Goal: Information Seeking & Learning: Find specific fact

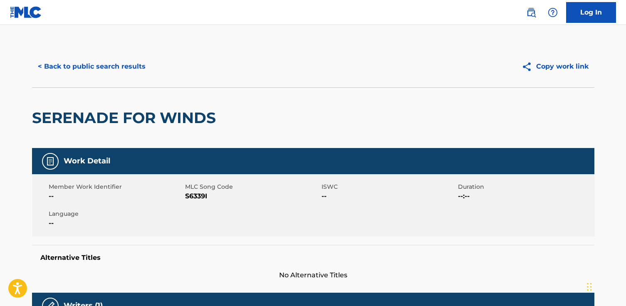
click at [100, 54] on div "< Back to public search results Copy work link" at bounding box center [313, 67] width 562 height 42
click at [100, 61] on button "< Back to public search results" at bounding box center [91, 66] width 119 height 21
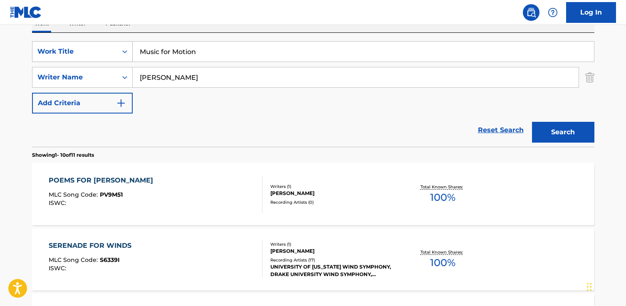
drag, startPoint x: 211, startPoint y: 55, endPoint x: 82, endPoint y: 49, distance: 129.0
click at [82, 49] on div "SearchWithCriteriae285cb82-3ac2-492d-8040-82b300884b5c Work Title Music for Mot…" at bounding box center [313, 51] width 562 height 21
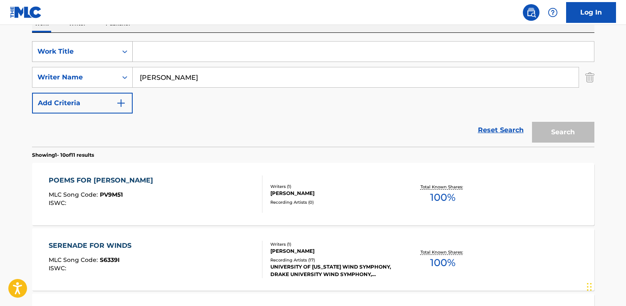
paste input "[PERSON_NAME]"
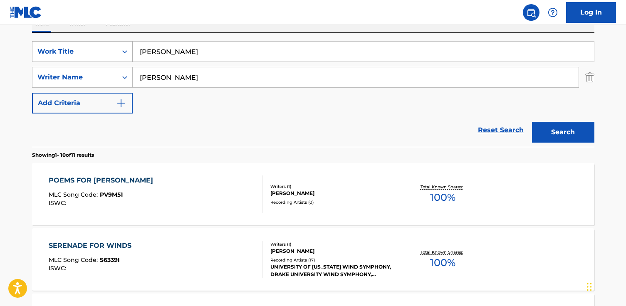
type input "[PERSON_NAME]"
click at [532, 122] on button "Search" at bounding box center [563, 132] width 62 height 21
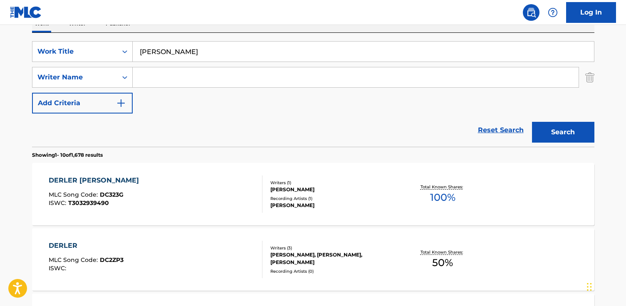
paste input "Oğur"
type input "Ogur"
click at [532, 122] on button "Search" at bounding box center [563, 132] width 62 height 21
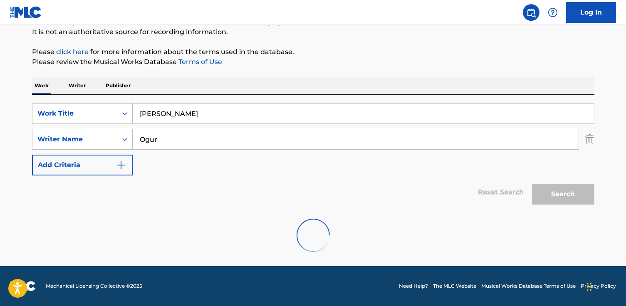
scroll to position [55, 0]
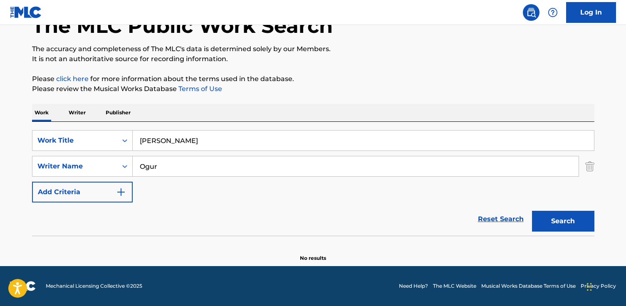
drag, startPoint x: 181, startPoint y: 160, endPoint x: 164, endPoint y: 160, distance: 16.6
click at [164, 160] on input "Ogur" at bounding box center [356, 166] width 446 height 20
drag, startPoint x: 192, startPoint y: 138, endPoint x: 64, endPoint y: 138, distance: 128.1
click at [64, 138] on div "SearchWithCriteriae285cb82-3ac2-492d-8040-82b300884b5c Work Title [PERSON_NAME]" at bounding box center [313, 140] width 562 height 21
paste input "Universe, Pt. 10"
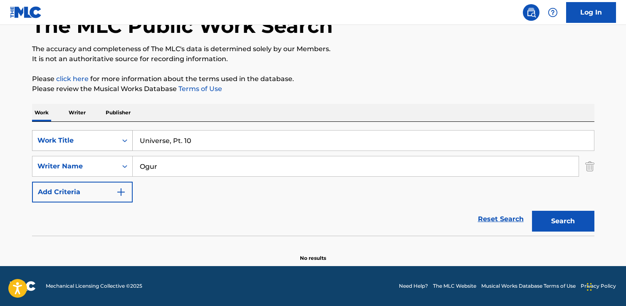
type input "Universe, Pt. 10"
click at [532, 211] on button "Search" at bounding box center [563, 221] width 62 height 21
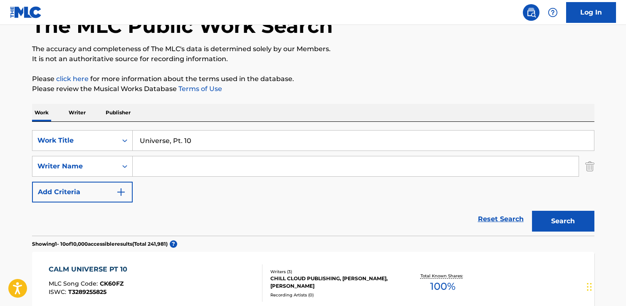
paste input "[PERSON_NAME]"
type input "[PERSON_NAME]"
click at [532, 211] on button "Search" at bounding box center [563, 221] width 62 height 21
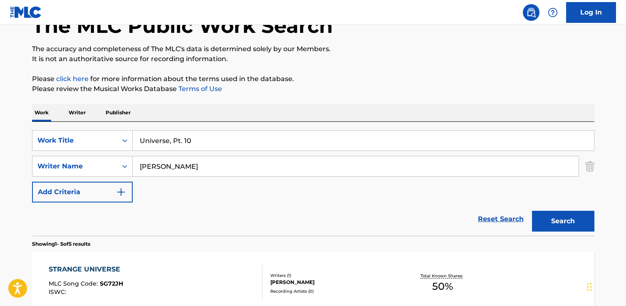
drag, startPoint x: 168, startPoint y: 144, endPoint x: 261, endPoint y: 139, distance: 92.8
click at [261, 139] on input "Universe, Pt. 10" at bounding box center [363, 141] width 461 height 20
type input "Universe"
click at [532, 211] on button "Search" at bounding box center [563, 221] width 62 height 21
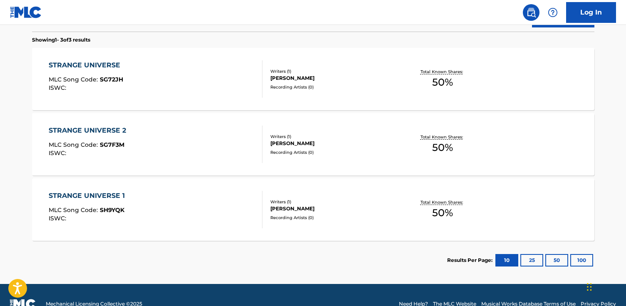
scroll to position [262, 0]
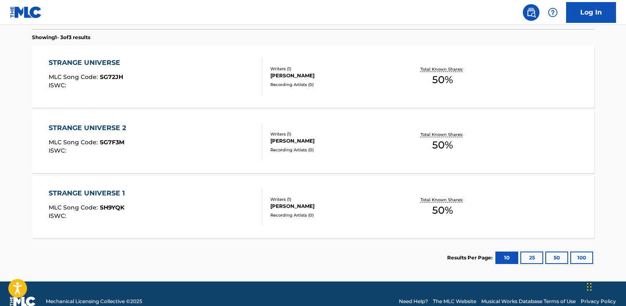
click at [224, 222] on div "STRANGE UNIVERSE 1 MLC Song Code : SH9YQK ISWC :" at bounding box center [156, 206] width 214 height 37
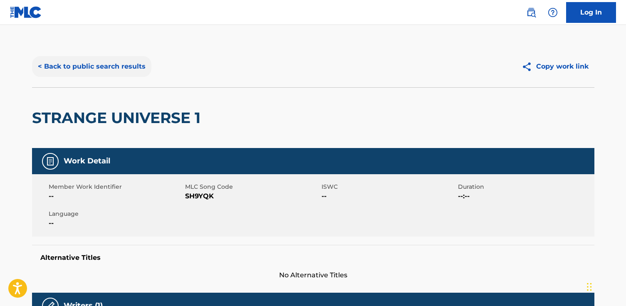
click at [115, 60] on button "< Back to public search results" at bounding box center [91, 66] width 119 height 21
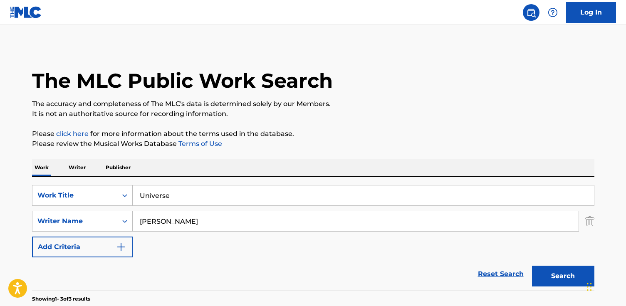
drag, startPoint x: 203, startPoint y: 200, endPoint x: 76, endPoint y: 184, distance: 127.4
click at [76, 184] on div "SearchWithCriteriae285cb82-3ac2-492d-8040-82b300884b5c Work Title Universe Sear…" at bounding box center [313, 234] width 562 height 114
paste input "Uncle [PERSON_NAME]"
type input "Uncle [PERSON_NAME]"
click at [532, 266] on button "Search" at bounding box center [563, 276] width 62 height 21
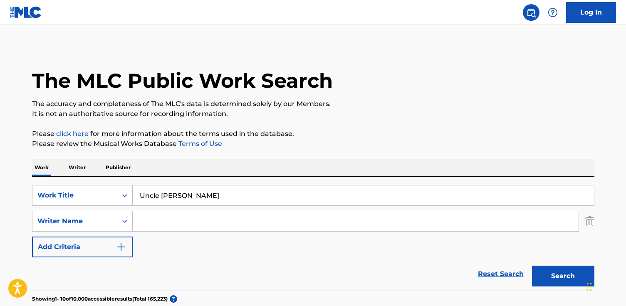
paste input "[PERSON_NAME]"
click at [532, 266] on button "Search" at bounding box center [563, 276] width 62 height 21
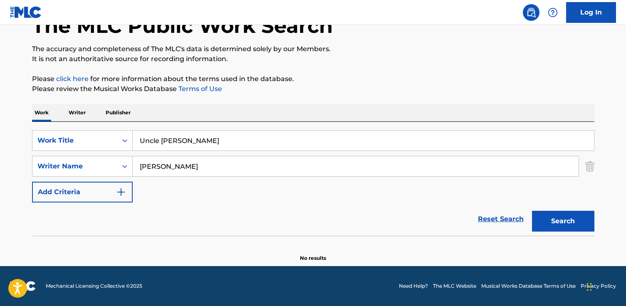
drag, startPoint x: 201, startPoint y: 165, endPoint x: 165, endPoint y: 166, distance: 36.2
click at [165, 166] on input "[PERSON_NAME]" at bounding box center [356, 166] width 446 height 20
type input "Snooks"
click at [532, 211] on button "Search" at bounding box center [563, 221] width 62 height 21
drag, startPoint x: 174, startPoint y: 165, endPoint x: 94, endPoint y: 159, distance: 80.5
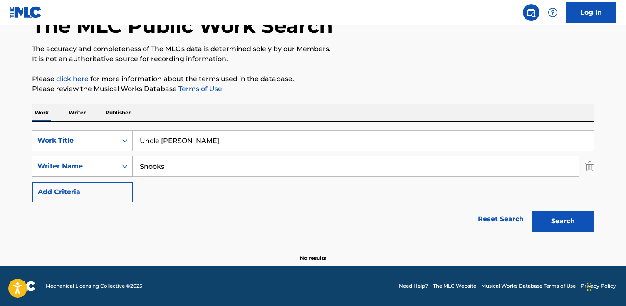
click at [94, 159] on div "SearchWithCriteria9166ac14-b429-428c-82d1-e9c1b35b4e70 Writer Name Snooks" at bounding box center [313, 166] width 562 height 21
paste input "[PERSON_NAME]"
type input "[PERSON_NAME]"
click at [532, 211] on button "Search" at bounding box center [563, 221] width 62 height 21
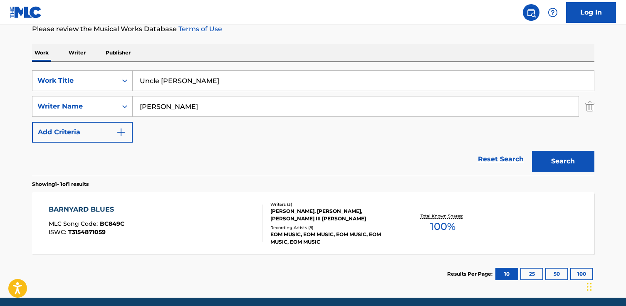
scroll to position [118, 0]
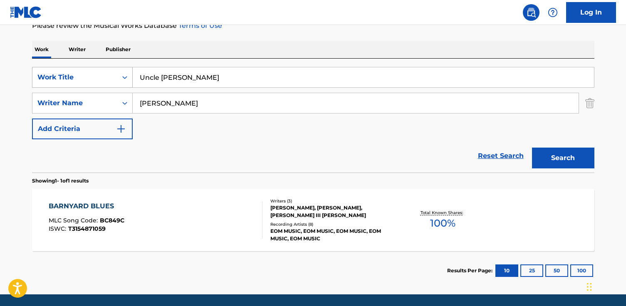
drag, startPoint x: 224, startPoint y: 83, endPoint x: 42, endPoint y: 67, distance: 182.3
click at [42, 67] on div "SearchWithCriteriae285cb82-3ac2-492d-8040-82b300884b5c Work Title Uncle [PERSON…" at bounding box center [313, 77] width 562 height 21
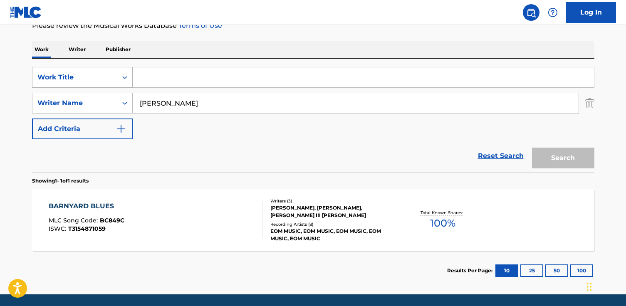
paste input "Pó Pó Pó"
type input "Pó Pó Pó"
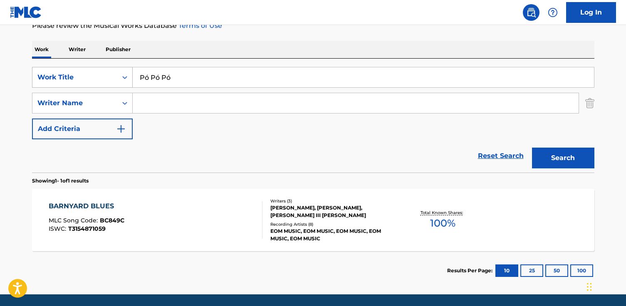
click at [532, 148] on button "Search" at bounding box center [563, 158] width 62 height 21
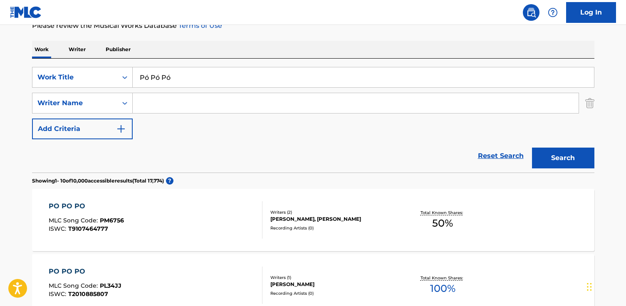
paste input "[PERSON_NAME]"
click at [532, 148] on button "Search" at bounding box center [563, 158] width 62 height 21
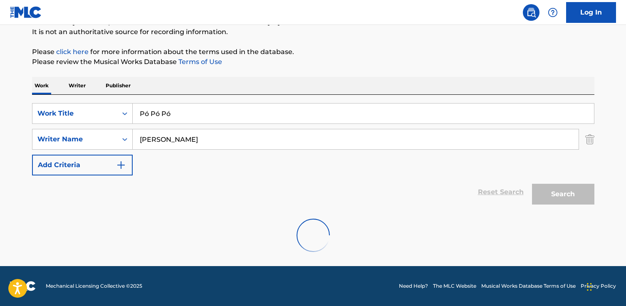
scroll to position [55, 0]
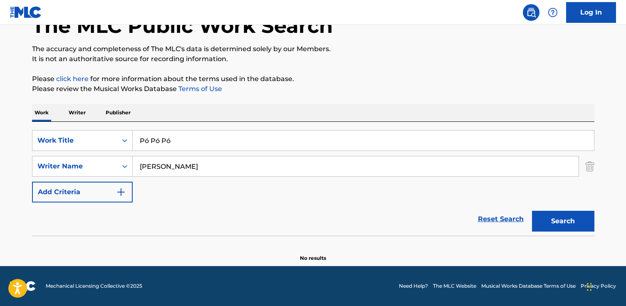
click at [147, 167] on input "[PERSON_NAME]" at bounding box center [356, 166] width 446 height 20
type input "[PERSON_NAME]"
click at [145, 143] on input "Pó Pó Pó" at bounding box center [363, 141] width 461 height 20
click at [148, 143] on input "Pó Pó Pó" at bounding box center [363, 141] width 461 height 20
click at [160, 141] on input "Po Pó Pó" at bounding box center [363, 141] width 461 height 20
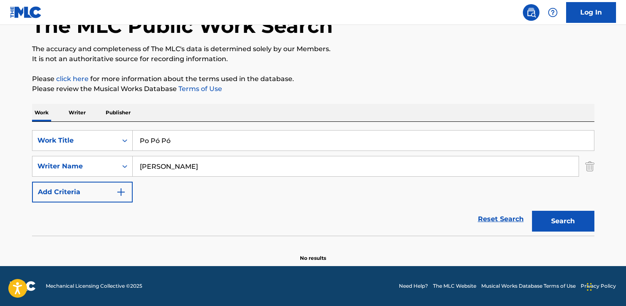
click at [158, 141] on input "Po Pó Pó" at bounding box center [363, 141] width 461 height 20
click at [174, 142] on input "Po Po Pó" at bounding box center [363, 141] width 461 height 20
type input "Po Po Po"
click at [532, 211] on button "Search" at bounding box center [563, 221] width 62 height 21
click at [573, 223] on button "Search" at bounding box center [563, 221] width 62 height 21
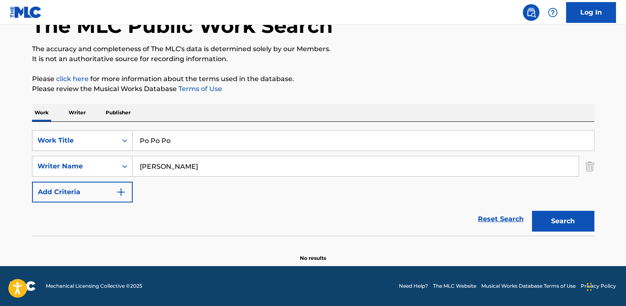
drag, startPoint x: 177, startPoint y: 142, endPoint x: 110, endPoint y: 132, distance: 67.7
click at [110, 132] on div "SearchWithCriteriae285cb82-3ac2-492d-8040-82b300884b5c Work Title Po Po Po" at bounding box center [313, 140] width 562 height 21
paste input "Jeg flyr av sted"
type input "Jeg flyr av sted"
click at [532, 211] on button "Search" at bounding box center [563, 221] width 62 height 21
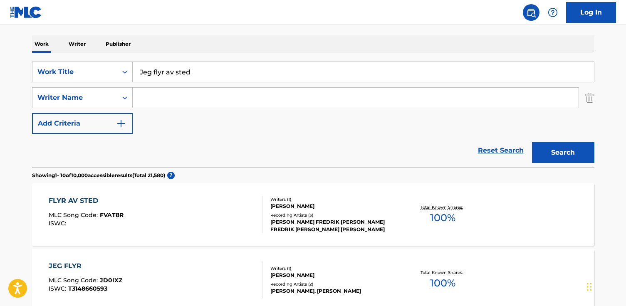
scroll to position [124, 0]
paste input "[PERSON_NAME]"
type input "[PERSON_NAME]"
click at [532, 142] on button "Search" at bounding box center [563, 152] width 62 height 21
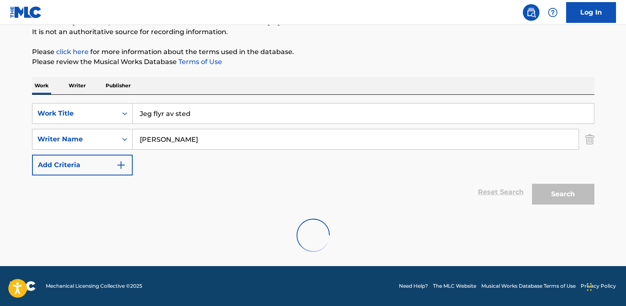
scroll to position [55, 0]
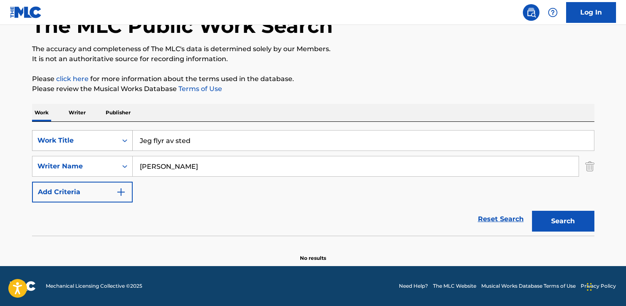
drag, startPoint x: 197, startPoint y: 144, endPoint x: 96, endPoint y: 135, distance: 101.0
click at [96, 135] on div "SearchWithCriteriae285cb82-3ac2-492d-8040-82b300884b5c Work Title Jeg flyr av s…" at bounding box center [313, 140] width 562 height 21
drag, startPoint x: 143, startPoint y: 137, endPoint x: 306, endPoint y: 10, distance: 206.1
click at [0, 0] on div "Log In The MLC Public Work Search The accuracy and completeness of The MLC's da…" at bounding box center [313, 125] width 626 height 361
type input "i'll fly away"
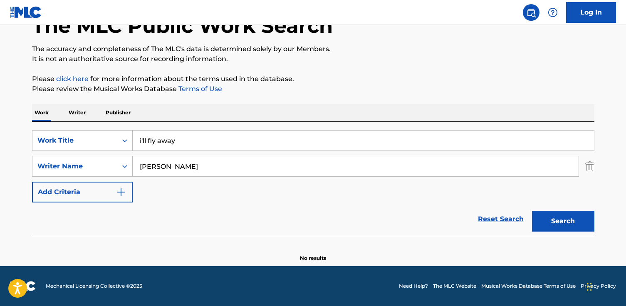
click at [532, 211] on button "Search" at bounding box center [563, 221] width 62 height 21
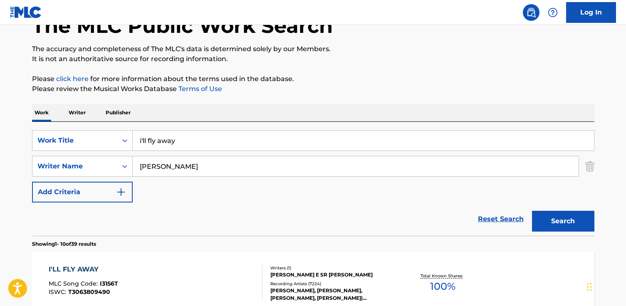
click at [170, 281] on div "I'LL FLY AWAY MLC Song Code : I3156T ISWC : T3063809490" at bounding box center [156, 282] width 214 height 37
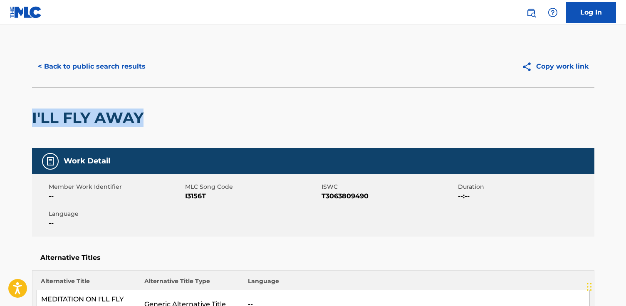
drag, startPoint x: 156, startPoint y: 124, endPoint x: 22, endPoint y: 116, distance: 134.1
copy h2 "I'LL FLY AWAY"
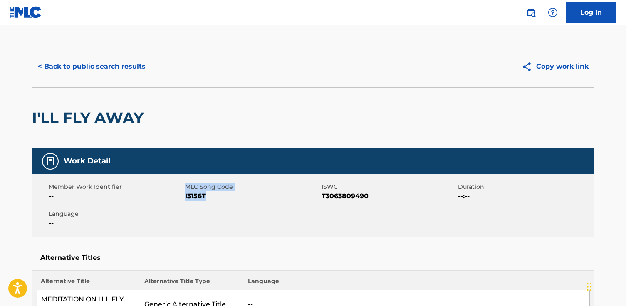
drag, startPoint x: 210, startPoint y: 196, endPoint x: 184, endPoint y: 196, distance: 26.2
click at [184, 196] on div "Member Work Identifier -- MLC Song Code I3156T ISWC T3063809490 Duration --:-- …" at bounding box center [313, 205] width 562 height 62
click at [205, 198] on span "I3156T" at bounding box center [252, 196] width 134 height 10
drag, startPoint x: 210, startPoint y: 198, endPoint x: 185, endPoint y: 198, distance: 25.4
click at [185, 198] on span "I3156T" at bounding box center [252, 196] width 134 height 10
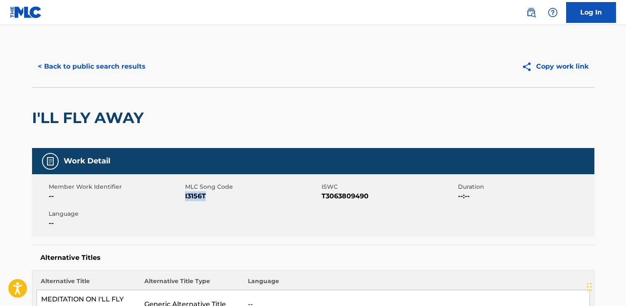
copy span "I3156T"
click at [127, 64] on button "< Back to public search results" at bounding box center [91, 66] width 119 height 21
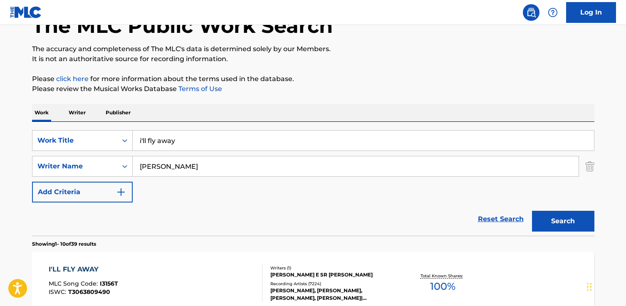
drag, startPoint x: 183, startPoint y: 148, endPoint x: 136, endPoint y: 128, distance: 52.0
click at [136, 128] on div "SearchWithCriteriae285cb82-3ac2-492d-8040-82b300884b5c Work Title i'll fly away…" at bounding box center [313, 179] width 562 height 114
paste input "Body & Soul"
type input "Body & Soul`"
click at [532, 211] on button "Search" at bounding box center [563, 221] width 62 height 21
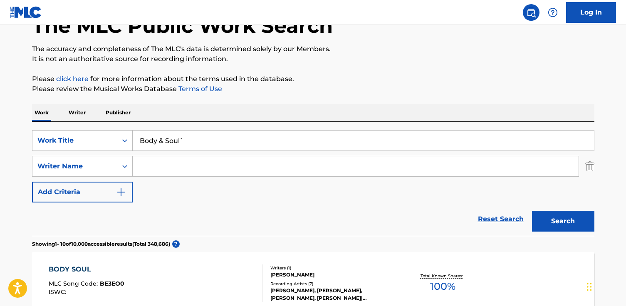
click at [175, 165] on input "Search Form" at bounding box center [356, 166] width 446 height 20
paste input "[PERSON_NAME]"
type input "[PERSON_NAME]"
click at [532, 211] on button "Search" at bounding box center [563, 221] width 62 height 21
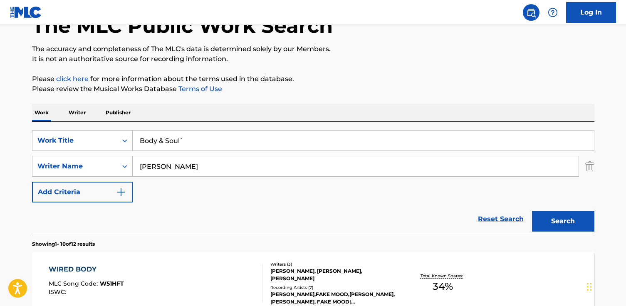
click at [165, 140] on input "Body & Soul`" at bounding box center [363, 141] width 461 height 20
type input "Body and Soul`"
click at [532, 211] on button "Search" at bounding box center [563, 221] width 62 height 21
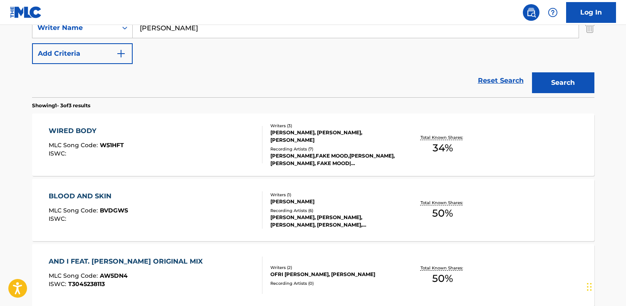
scroll to position [202, 0]
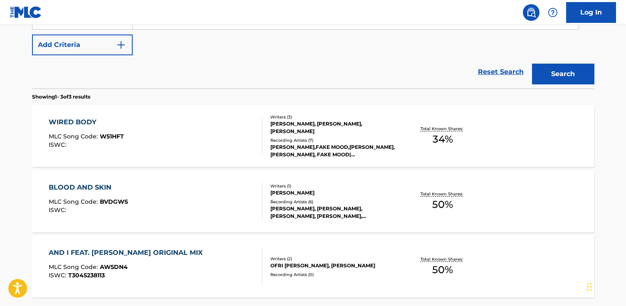
click at [165, 210] on div "BLOOD AND SKIN MLC Song Code : BVDGWS ISWC :" at bounding box center [156, 201] width 214 height 37
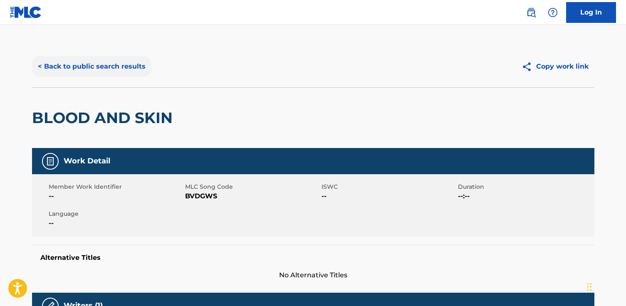
click at [138, 64] on button "< Back to public search results" at bounding box center [91, 66] width 119 height 21
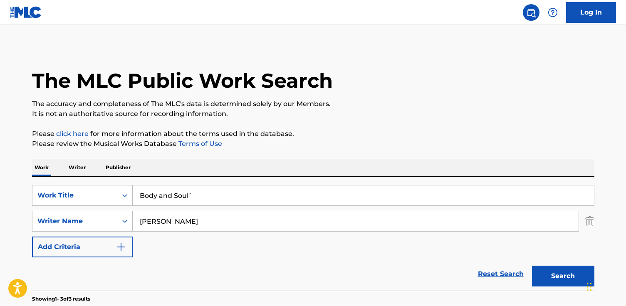
drag, startPoint x: 214, startPoint y: 197, endPoint x: 86, endPoint y: 175, distance: 129.9
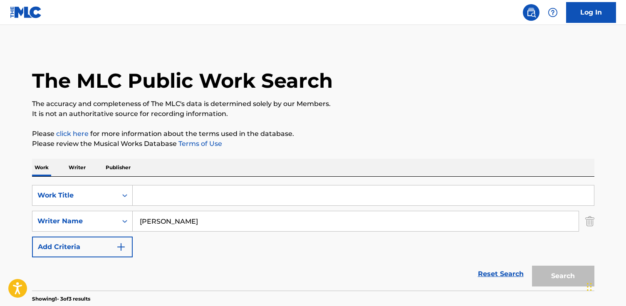
paste input "More You"
type input "More You"
click at [532, 266] on button "Search" at bounding box center [563, 276] width 62 height 21
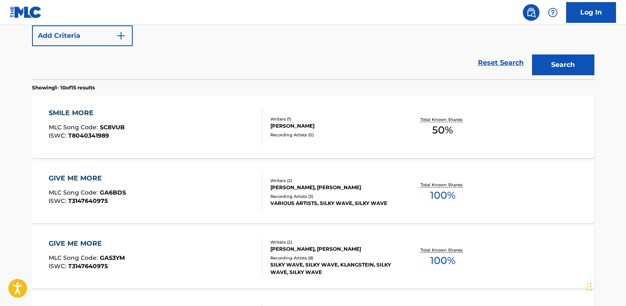
scroll to position [215, 0]
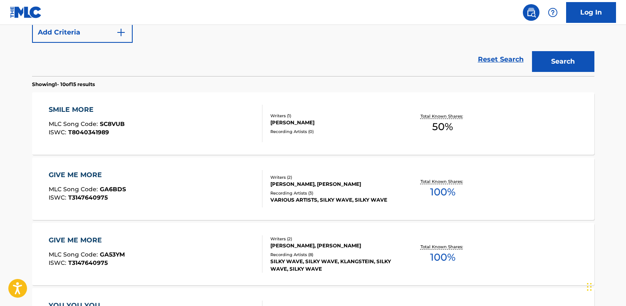
click at [191, 106] on div "SMILE MORE MLC Song Code : SC8VUB ISWC : T8040341989" at bounding box center [156, 123] width 214 height 37
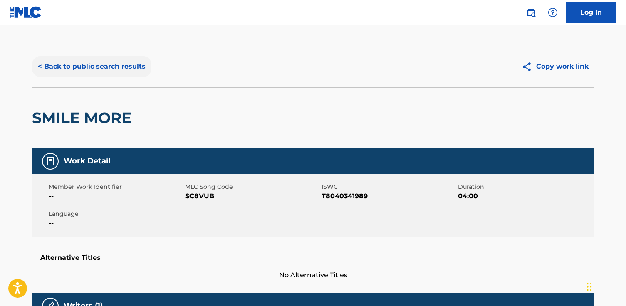
click at [77, 69] on button "< Back to public search results" at bounding box center [91, 66] width 119 height 21
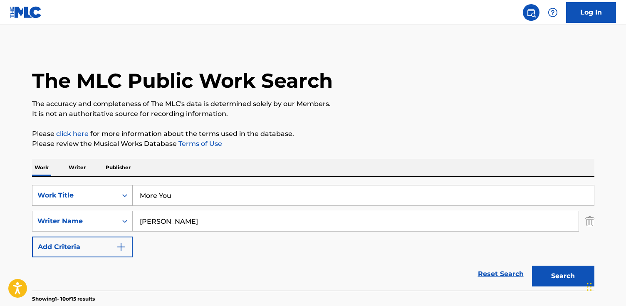
drag, startPoint x: 170, startPoint y: 197, endPoint x: 65, endPoint y: 195, distance: 104.4
click at [65, 195] on div "SearchWithCriteriae285cb82-3ac2-492d-8040-82b300884b5c Work Title More You" at bounding box center [313, 195] width 562 height 21
paste input "Humble"
type input "Humble"
click at [532, 266] on button "Search" at bounding box center [563, 276] width 62 height 21
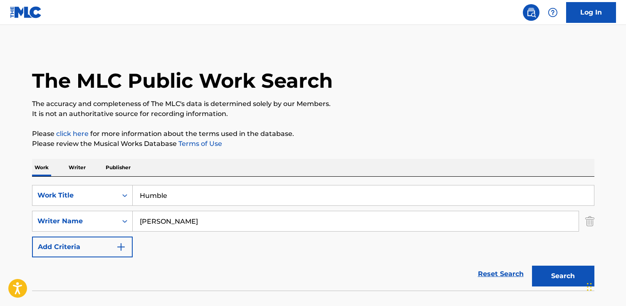
scroll to position [55, 0]
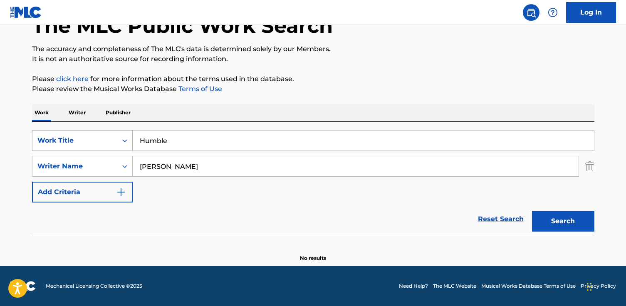
drag, startPoint x: 207, startPoint y: 137, endPoint x: 64, endPoint y: 134, distance: 142.6
click at [64, 134] on div "SearchWithCriteriae285cb82-3ac2-492d-8040-82b300884b5c Work Title Humble" at bounding box center [313, 140] width 562 height 21
paste input "It's a Dance"
type input "It's a Dance"
click at [532, 211] on button "Search" at bounding box center [563, 221] width 62 height 21
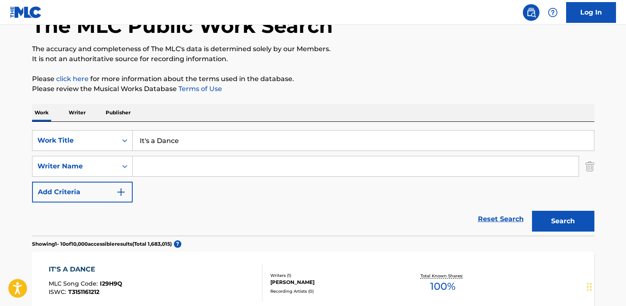
paste input "[PERSON_NAME]"
type input "[PERSON_NAME]"
click at [532, 211] on button "Search" at bounding box center [563, 221] width 62 height 21
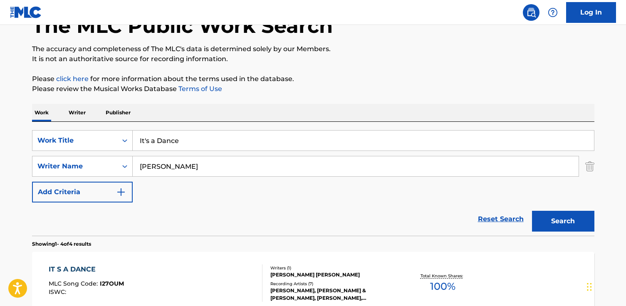
click at [180, 281] on div "IT S A DANCE MLC Song Code : I27OUM ISWC :" at bounding box center [156, 282] width 214 height 37
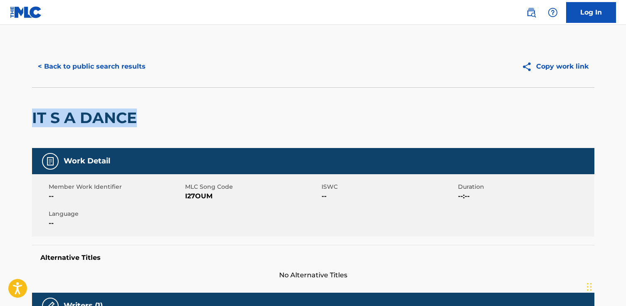
drag, startPoint x: 152, startPoint y: 125, endPoint x: 29, endPoint y: 122, distance: 123.1
copy h2 "IT S A DANCE"
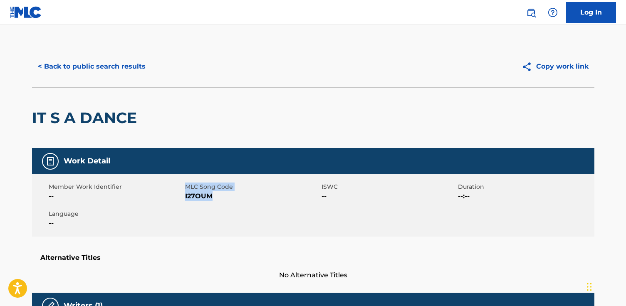
drag, startPoint x: 217, startPoint y: 197, endPoint x: 184, endPoint y: 197, distance: 32.8
click at [184, 197] on div "Member Work Identifier -- MLC Song Code I27OUM ISWC -- Duration --:-- Language …" at bounding box center [313, 205] width 562 height 62
click at [184, 197] on div "Member Work Identifier --" at bounding box center [117, 192] width 136 height 19
drag, startPoint x: 213, startPoint y: 196, endPoint x: 185, endPoint y: 197, distance: 27.9
click at [185, 197] on span "I27OUM" at bounding box center [252, 196] width 134 height 10
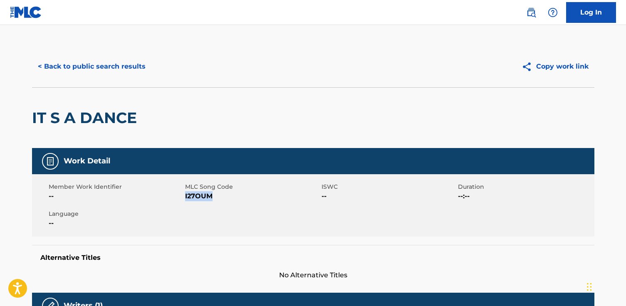
copy span "I27OUM"
click at [110, 53] on div "< Back to public search results Copy work link" at bounding box center [313, 67] width 562 height 42
click at [115, 59] on button "< Back to public search results" at bounding box center [91, 66] width 119 height 21
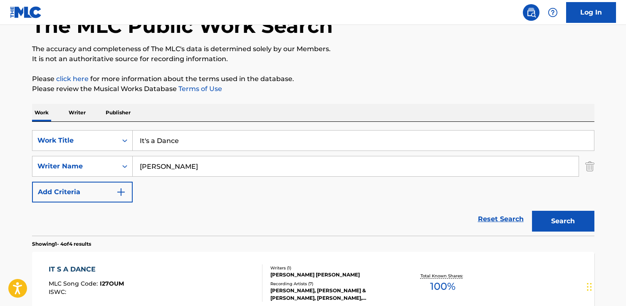
click at [233, 180] on div "SearchWithCriteriae285cb82-3ac2-492d-8040-82b300884b5c Work Title It's a Dance …" at bounding box center [313, 166] width 562 height 72
drag, startPoint x: 183, startPoint y: 145, endPoint x: 111, endPoint y: 141, distance: 71.6
click at [111, 141] on div "SearchWithCriteriae285cb82-3ac2-492d-8040-82b300884b5c Work Title It's a Dance" at bounding box center [313, 140] width 562 height 21
paste input "Caindo Na Real"
type input "Caindo Na Real"
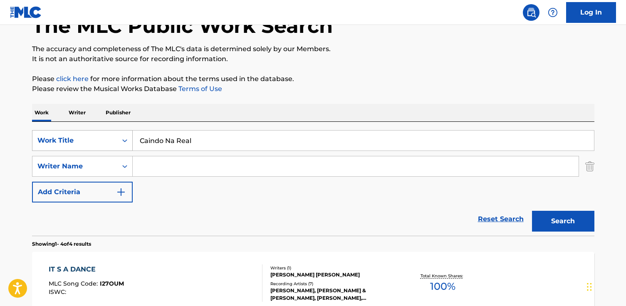
click at [532, 211] on button "Search" at bounding box center [563, 221] width 62 height 21
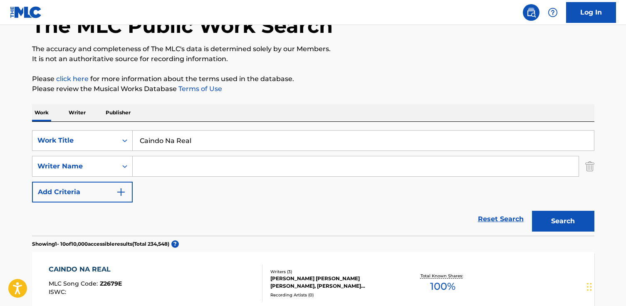
click at [293, 168] on input "Search Form" at bounding box center [356, 166] width 446 height 20
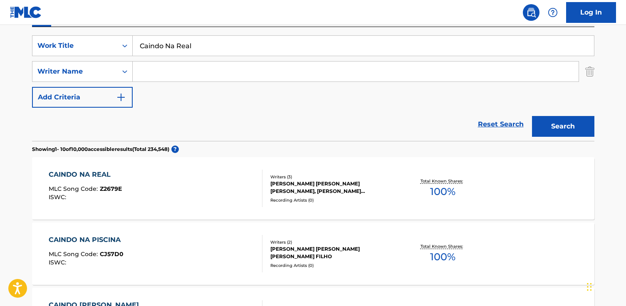
scroll to position [154, 0]
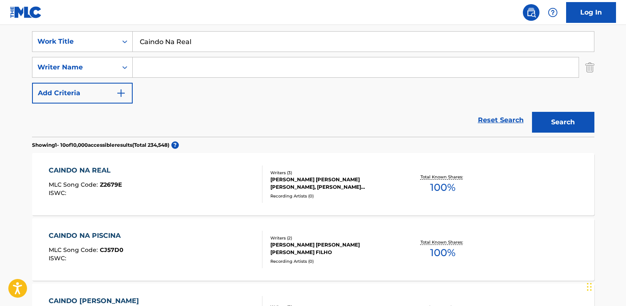
paste input "[PERSON_NAME]"
type input "[PERSON_NAME]"
click at [532, 112] on button "Search" at bounding box center [563, 122] width 62 height 21
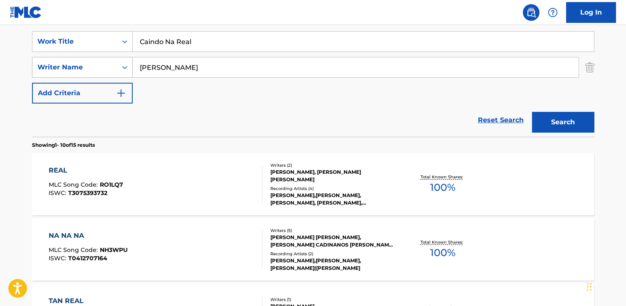
drag, startPoint x: 168, startPoint y: 72, endPoint x: 130, endPoint y: 71, distance: 37.4
click at [130, 71] on div "SearchWithCriteria9166ac14-b429-428c-82d1-e9c1b35b4e70 Writer Name [PERSON_NAME]" at bounding box center [313, 67] width 562 height 21
click at [532, 112] on button "Search" at bounding box center [563, 122] width 62 height 21
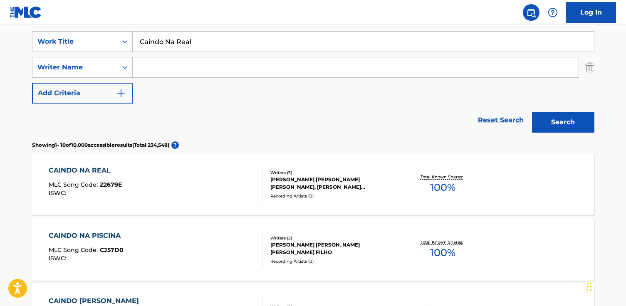
click at [215, 174] on div "CAINDO NA REAL MLC Song Code : Z2679E ISWC :" at bounding box center [156, 183] width 214 height 37
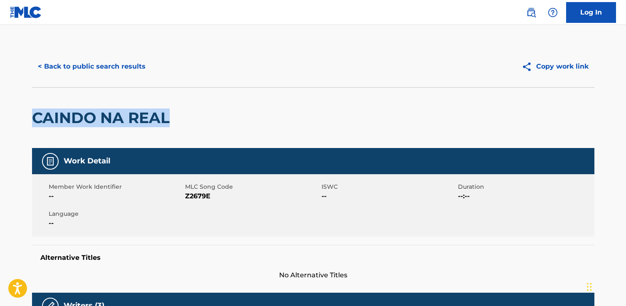
drag, startPoint x: 168, startPoint y: 116, endPoint x: 14, endPoint y: 116, distance: 154.2
copy h2 "CAINDO NA REAL"
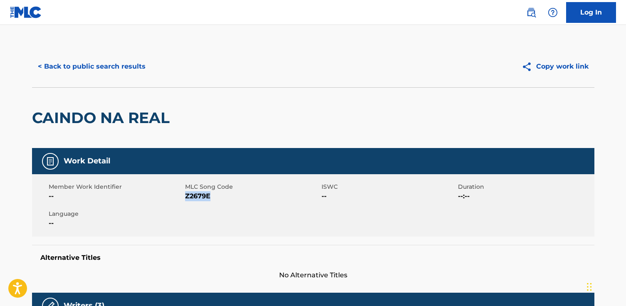
drag, startPoint x: 215, startPoint y: 192, endPoint x: 185, endPoint y: 194, distance: 30.4
click at [185, 195] on span "Z2679E" at bounding box center [252, 196] width 134 height 10
copy span "Z2679E"
click at [123, 63] on button "< Back to public search results" at bounding box center [91, 66] width 119 height 21
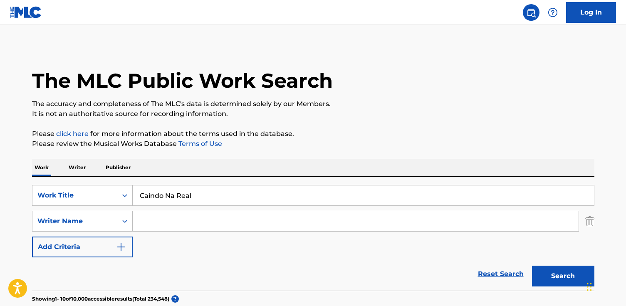
scroll to position [154, 0]
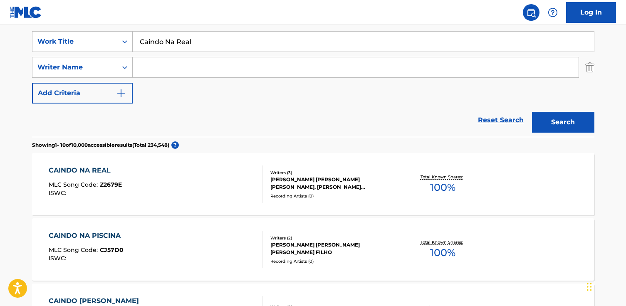
click at [235, 50] on input "Caindo Na Real" at bounding box center [363, 42] width 461 height 20
drag, startPoint x: 234, startPoint y: 46, endPoint x: 88, endPoint y: 33, distance: 146.9
click at [88, 33] on div "SearchWithCriteriae285cb82-3ac2-492d-8040-82b300884b5c Work Title Caindo Na Real" at bounding box center [313, 41] width 562 height 21
paste input "Zoo Zoo Zooeira"
type input "Zoo Zoo Zooeira"
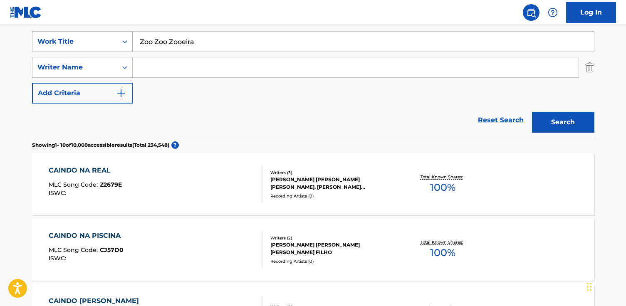
click at [532, 112] on button "Search" at bounding box center [563, 122] width 62 height 21
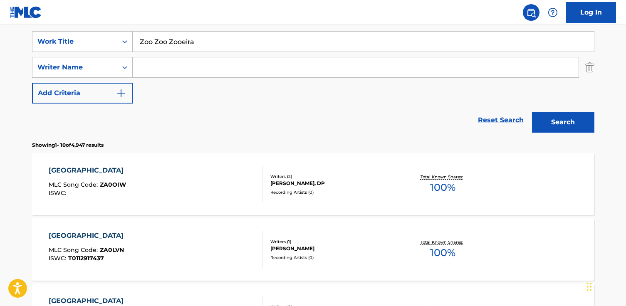
click at [205, 62] on input "Search Form" at bounding box center [356, 67] width 446 height 20
paste input "[PERSON_NAME]"
type input "[PERSON_NAME]"
click at [532, 112] on button "Search" at bounding box center [563, 122] width 62 height 21
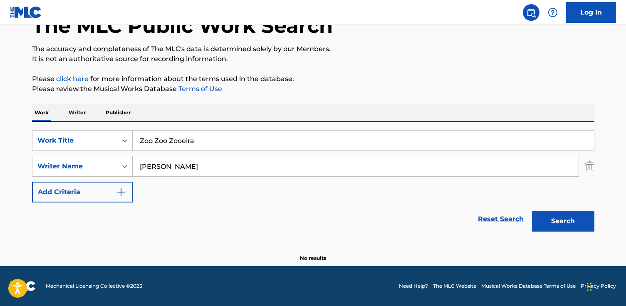
scroll to position [55, 0]
drag, startPoint x: 164, startPoint y: 165, endPoint x: 85, endPoint y: 165, distance: 79.0
click at [85, 165] on div "SearchWithCriteria9166ac14-b429-428c-82d1-e9c1b35b4e70 Writer Name [PERSON_NAME]" at bounding box center [313, 166] width 562 height 21
click at [532, 211] on button "Search" at bounding box center [563, 221] width 62 height 21
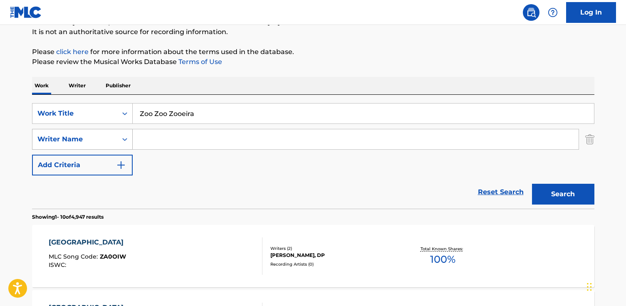
scroll to position [154, 0]
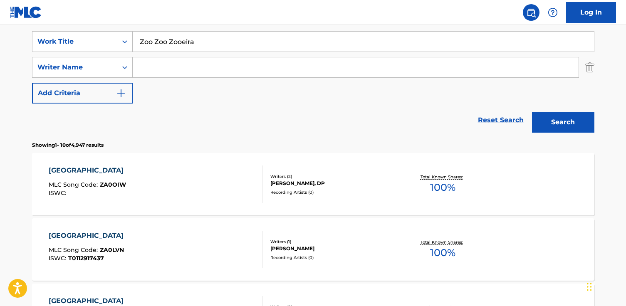
paste input "Catunda"
type input "Catunda"
click at [532, 112] on button "Search" at bounding box center [563, 122] width 62 height 21
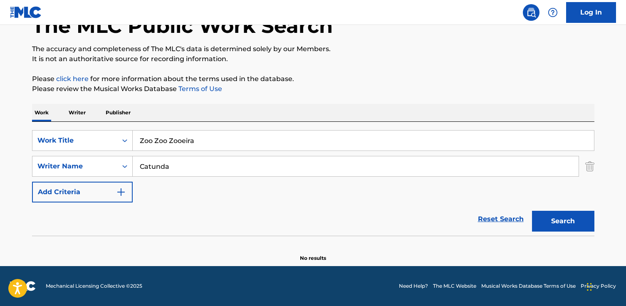
scroll to position [55, 0]
drag, startPoint x: 199, startPoint y: 144, endPoint x: 105, endPoint y: 143, distance: 94.4
click at [105, 144] on div "SearchWithCriteriae285cb82-3ac2-492d-8040-82b300884b5c Work Title Zoo Zoo Zooei…" at bounding box center [313, 140] width 562 height 21
drag, startPoint x: 146, startPoint y: 143, endPoint x: 275, endPoint y: 44, distance: 162.5
click at [0, 0] on div "Log In The MLC Public Work Search The accuracy and completeness of The MLC's da…" at bounding box center [313, 125] width 626 height 361
